Goal: Transaction & Acquisition: Book appointment/travel/reservation

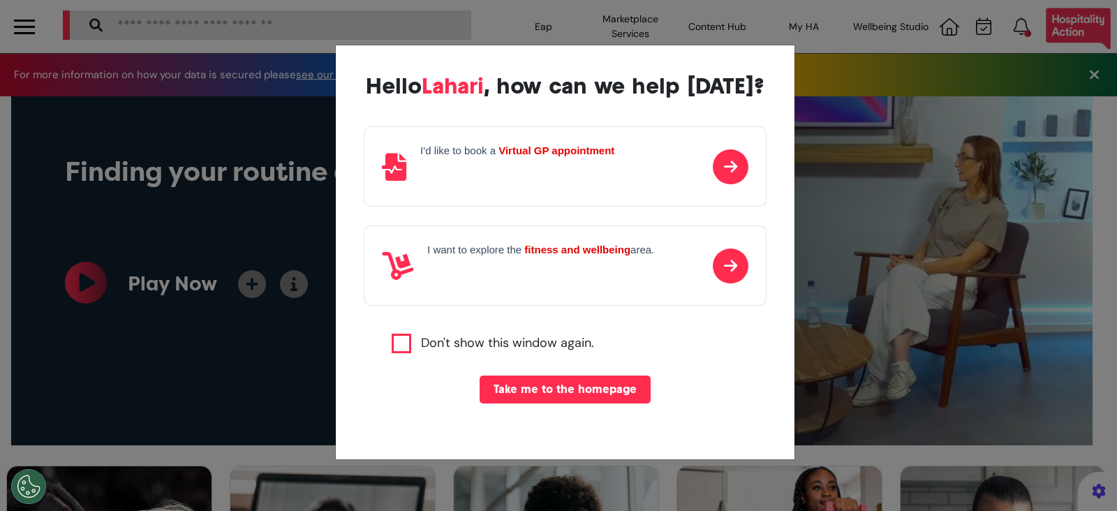
scroll to position [24, 0]
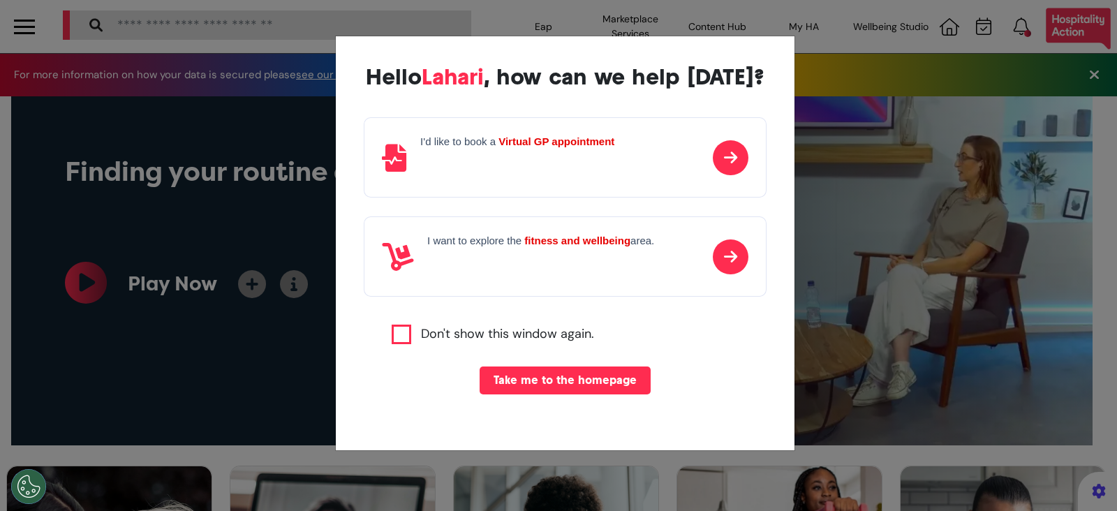
click at [552, 379] on button "Take me to the homepage" at bounding box center [564, 380] width 171 height 28
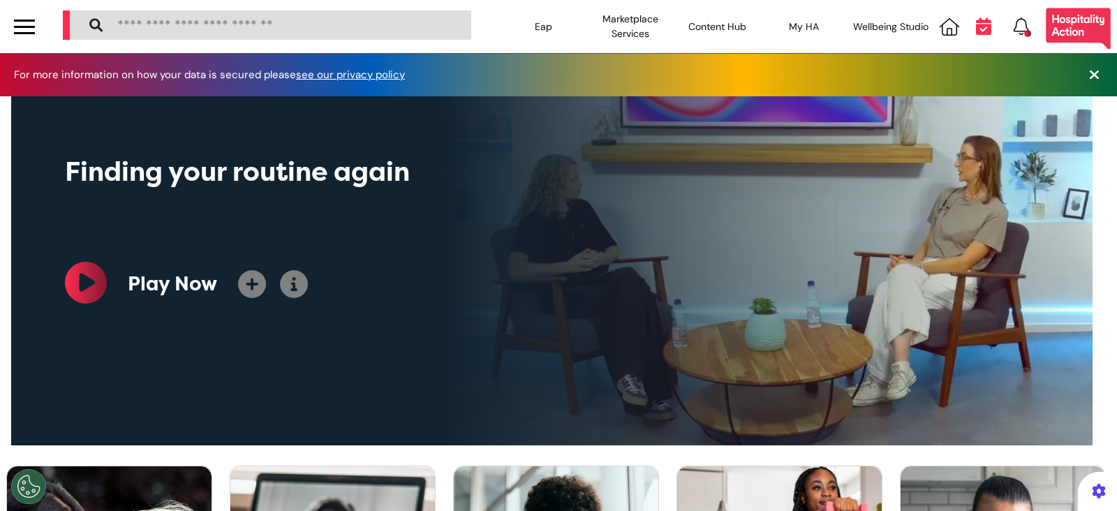
click at [976, 29] on icon at bounding box center [983, 25] width 15 height 17
click at [976, 27] on icon at bounding box center [983, 25] width 15 height 17
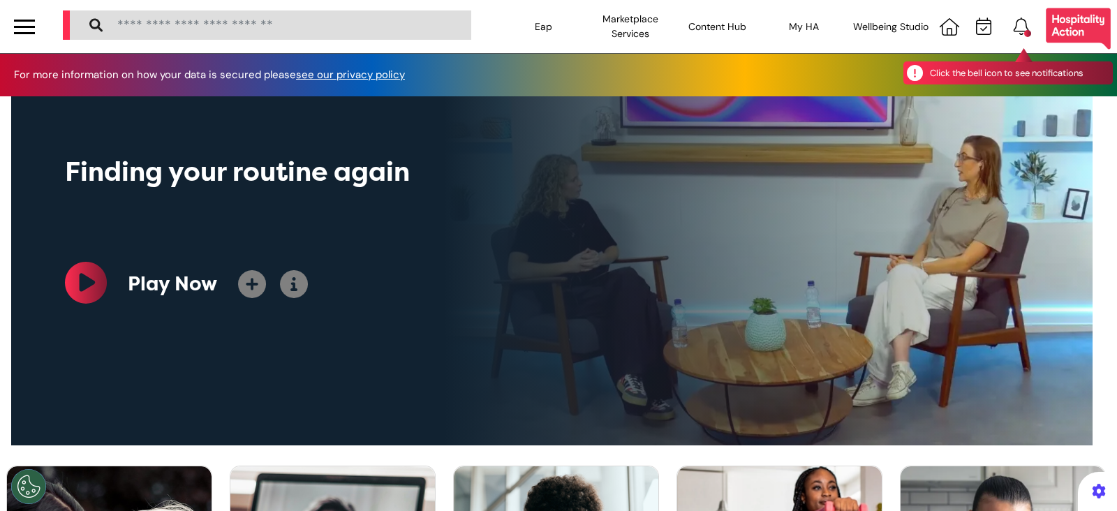
click at [1015, 25] on div "Click the bell icon to see notifications" at bounding box center [1021, 26] width 27 height 18
click at [1013, 27] on icon at bounding box center [1020, 25] width 15 height 17
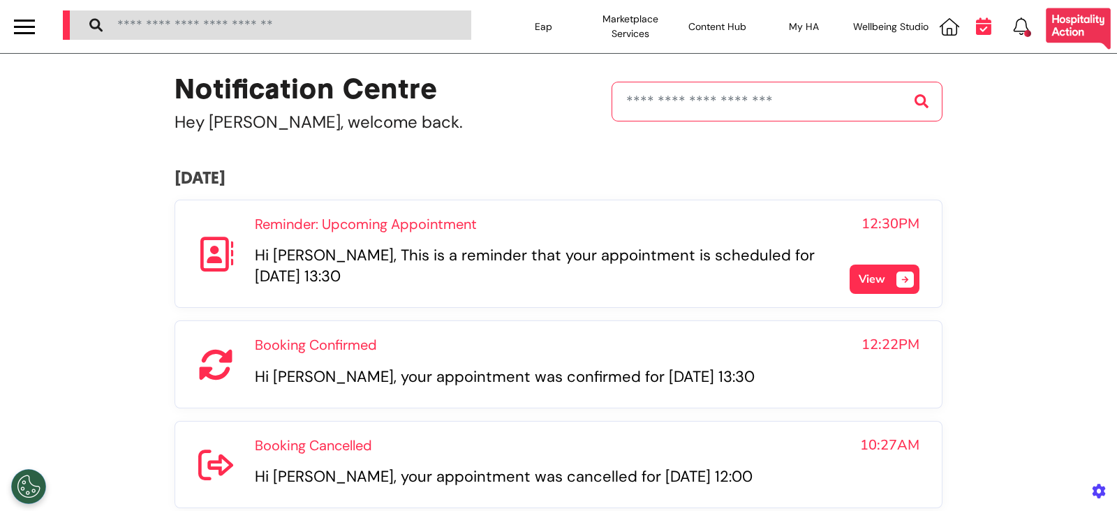
click at [976, 29] on icon at bounding box center [983, 25] width 15 height 17
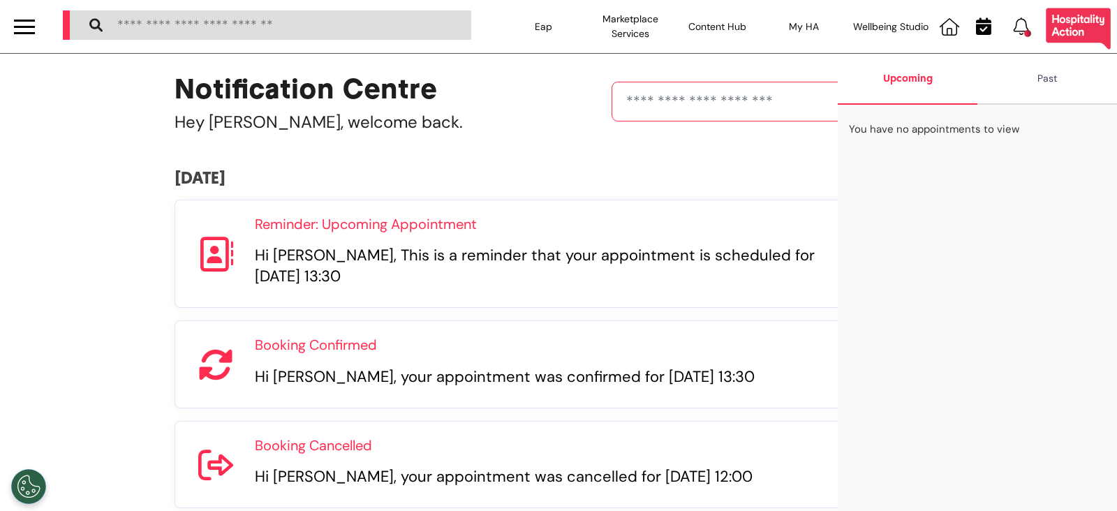
drag, startPoint x: 438, startPoint y: 109, endPoint x: 607, endPoint y: 110, distance: 168.9
click at [440, 110] on div "Notification [GEOGRAPHIC_DATA][PERSON_NAME], welcome back." at bounding box center [558, 101] width 768 height 67
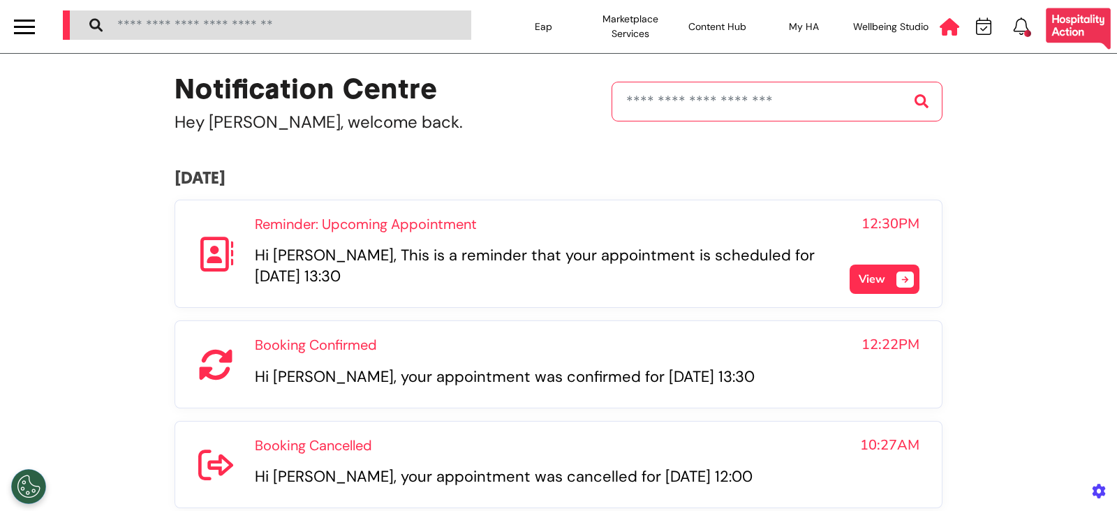
click at [941, 25] on icon at bounding box center [949, 26] width 20 height 17
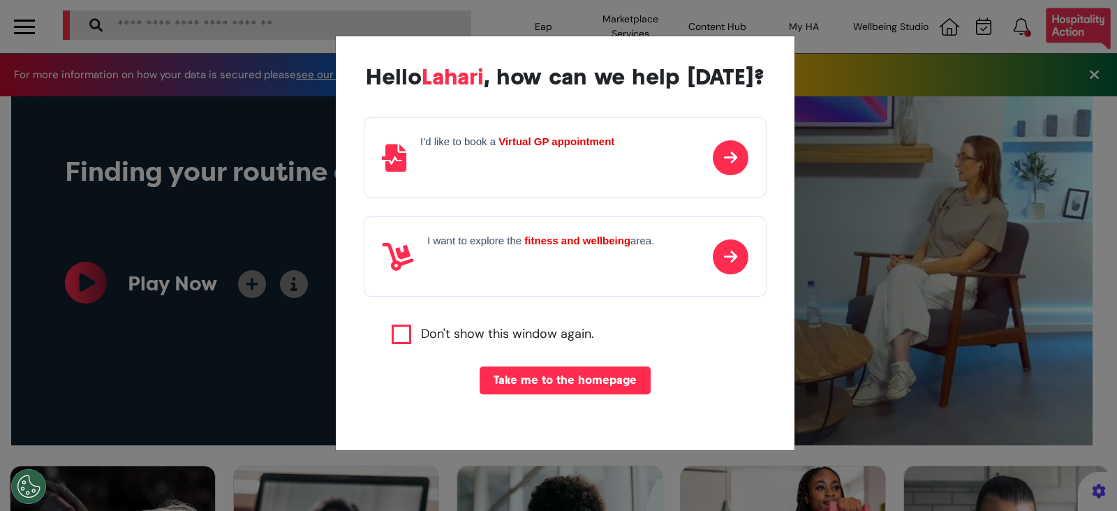
scroll to position [0, 558]
click at [627, 167] on div "I'd like to book a Virtual GP appointment" at bounding box center [565, 157] width 403 height 80
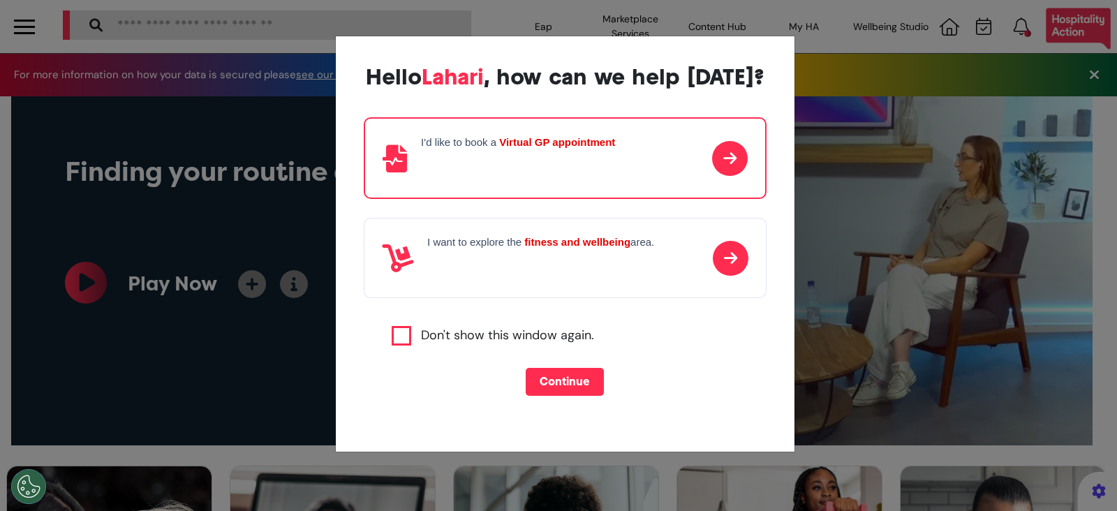
click at [567, 380] on button "Continue" at bounding box center [564, 382] width 78 height 28
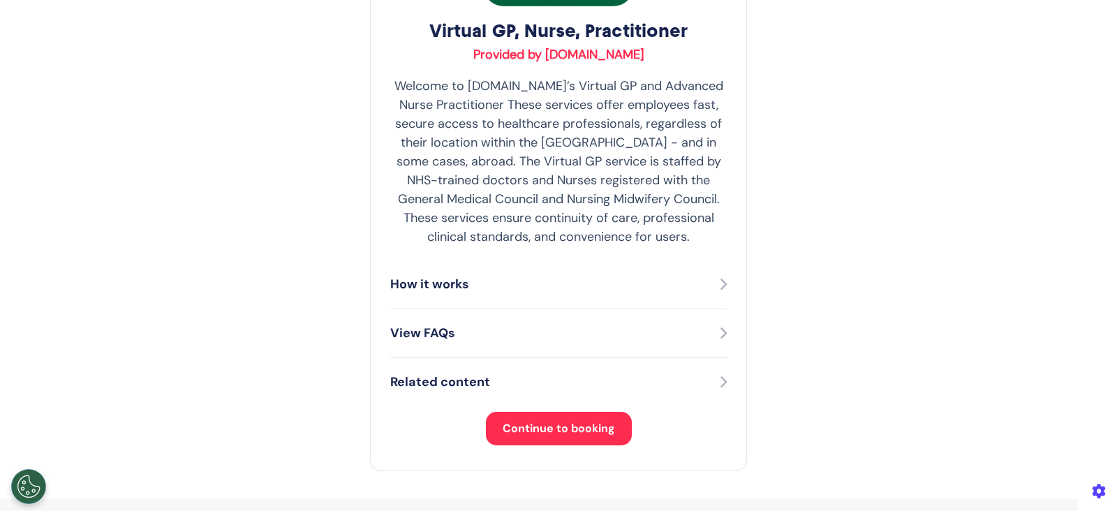
scroll to position [262, 0]
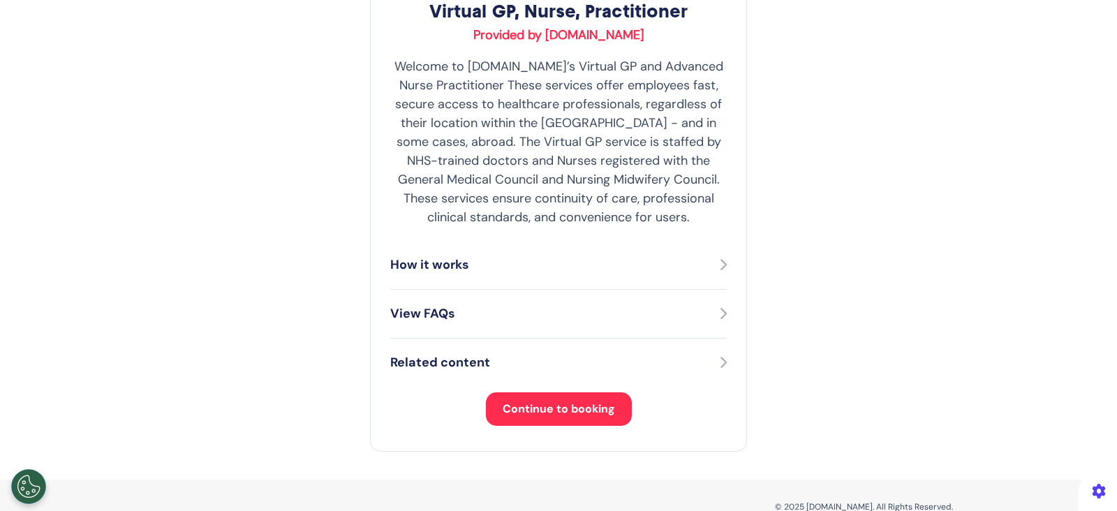
click at [574, 396] on button "Continue to booking" at bounding box center [559, 408] width 146 height 33
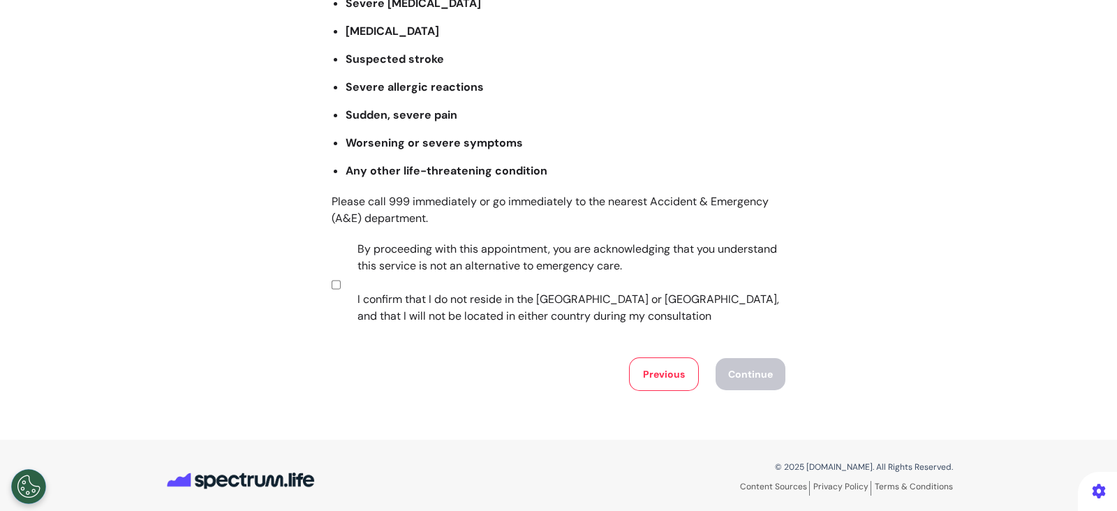
scroll to position [237, 0]
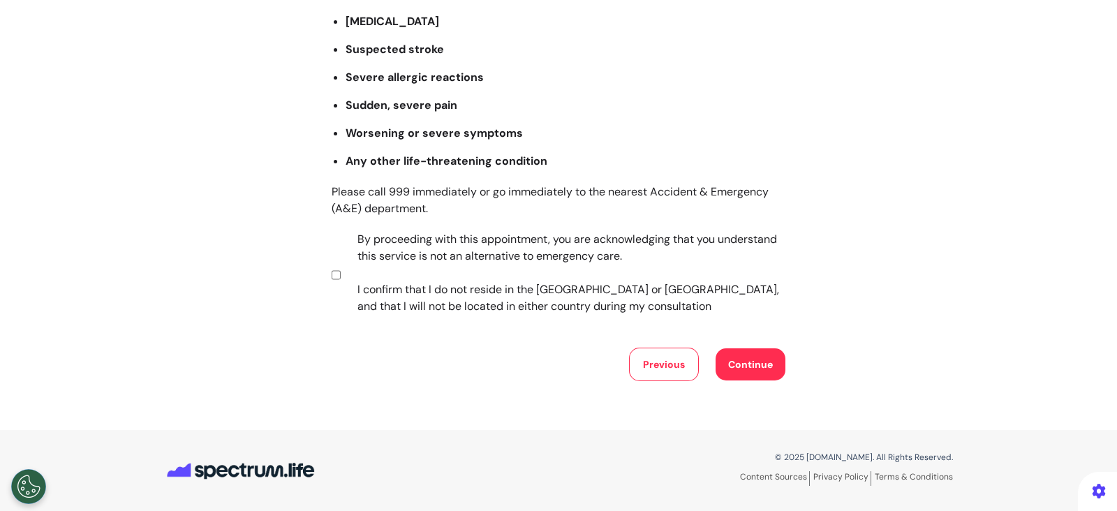
click at [749, 359] on button "Continue" at bounding box center [750, 364] width 70 height 32
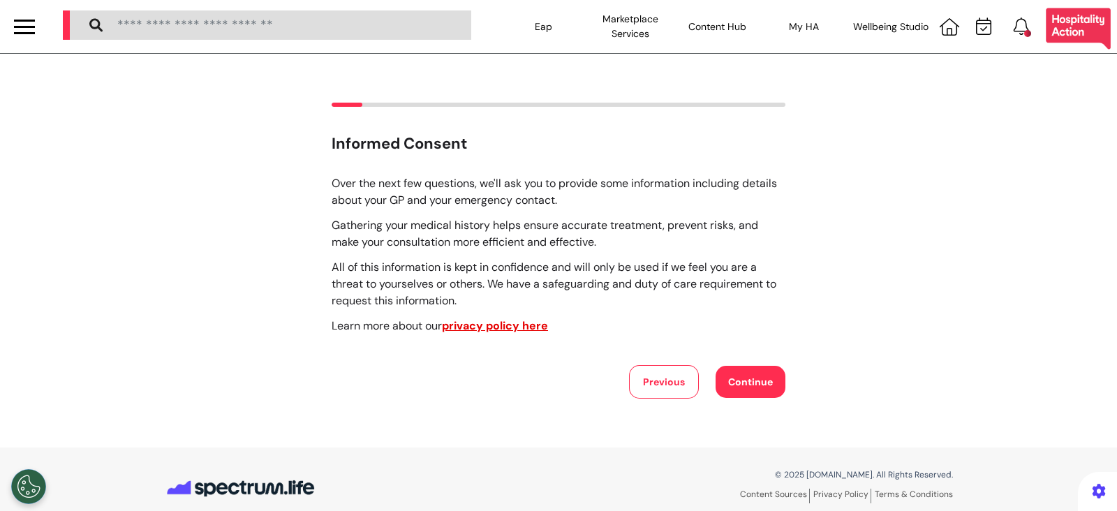
click at [756, 373] on button "Continue" at bounding box center [750, 382] width 70 height 32
select select "******"
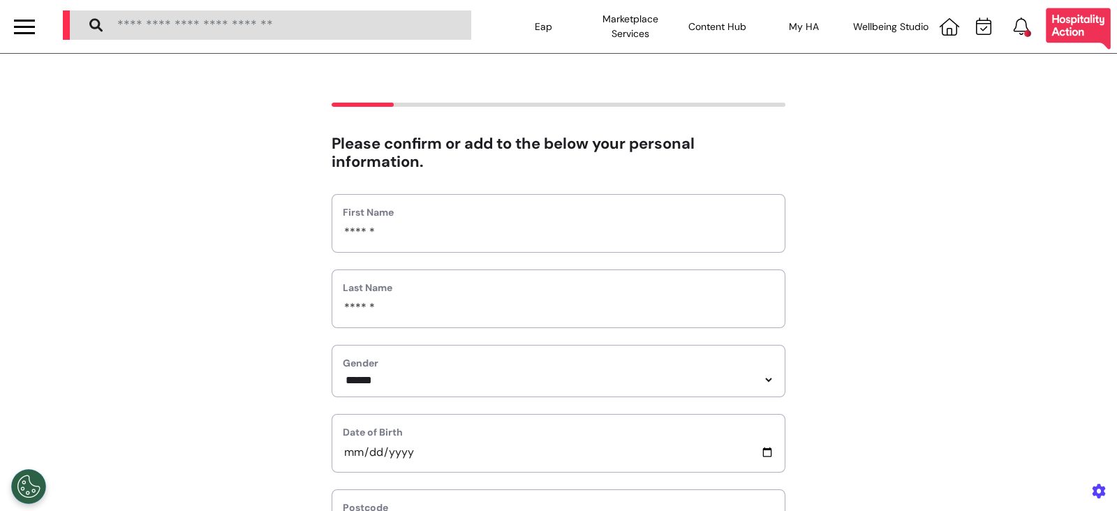
click at [28, 22] on div at bounding box center [24, 26] width 21 height 23
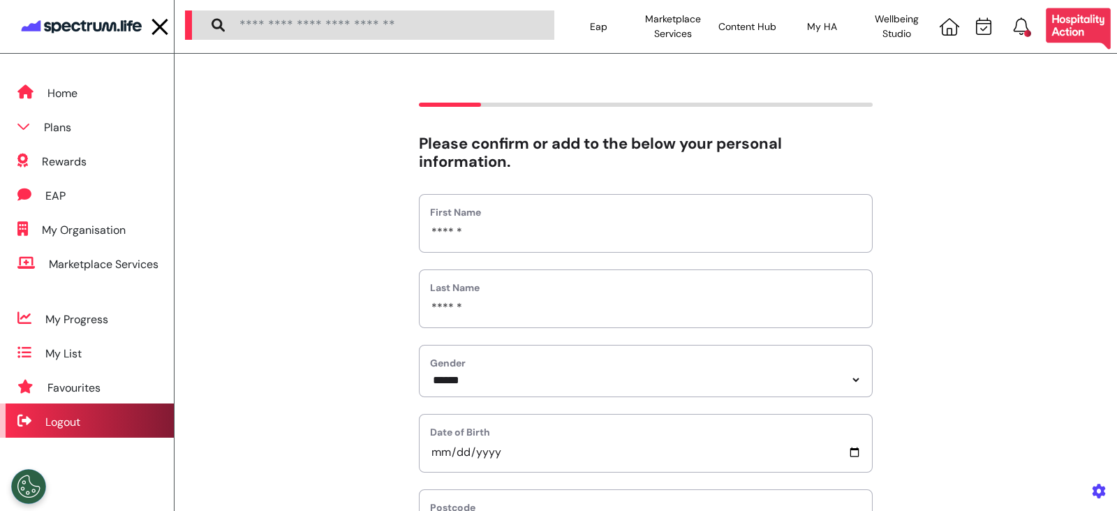
click at [75, 419] on div "Logout" at bounding box center [62, 422] width 35 height 17
